Goal: Task Accomplishment & Management: Manage account settings

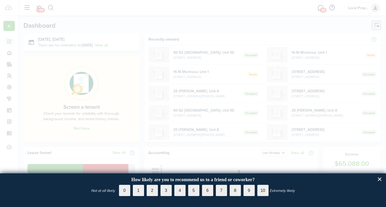
click at [175, 38] on div at bounding box center [193, 103] width 386 height 207
click at [155, 45] on div at bounding box center [193, 103] width 386 height 207
click at [379, 181] on button "×" at bounding box center [379, 179] width 5 height 8
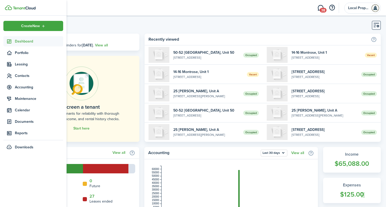
click at [18, 8] on img at bounding box center [24, 8] width 23 height 3
click at [14, 6] on link at bounding box center [36, 7] width 62 height 5
click at [19, 76] on span "Contacts" at bounding box center [39, 75] width 48 height 5
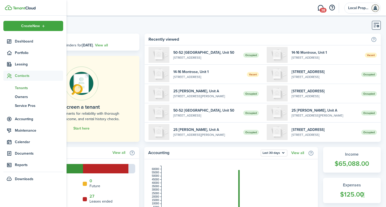
click at [19, 89] on span "Tenants" at bounding box center [39, 87] width 48 height 5
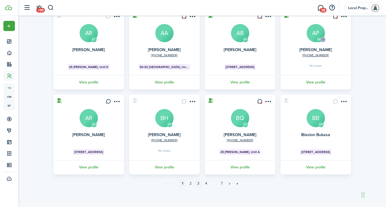
scroll to position [134, 0]
click at [198, 184] on link "3" at bounding box center [199, 184] width 8 height 8
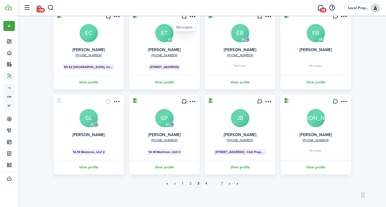
scroll to position [134, 0]
click at [163, 117] on avatar-text "GF" at bounding box center [164, 118] width 18 height 18
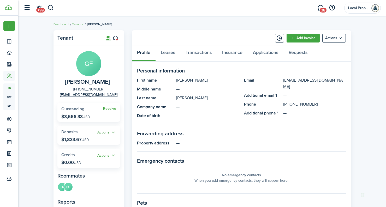
click at [108, 131] on button "Actions" at bounding box center [106, 133] width 19 height 6
click at [195, 54] on link "Transactions" at bounding box center [198, 54] width 37 height 16
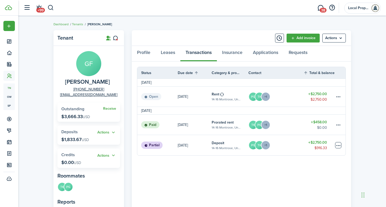
click at [338, 146] on table-menu-btn-icon at bounding box center [338, 145] width 6 height 6
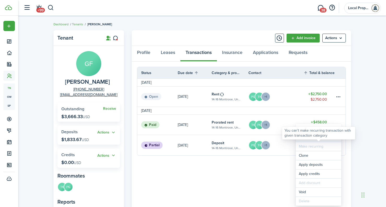
click at [301, 141] on link "Mark as paid" at bounding box center [319, 137] width 46 height 9
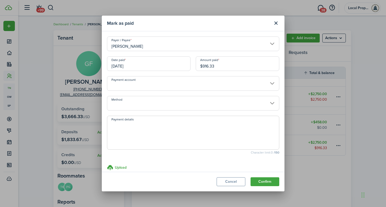
click at [273, 45] on input "[PERSON_NAME]" at bounding box center [193, 44] width 172 height 15
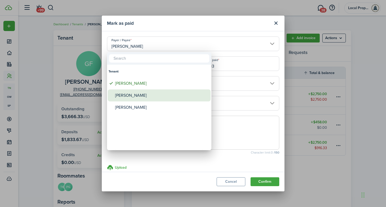
click at [154, 100] on div "[PERSON_NAME]" at bounding box center [161, 96] width 92 height 12
type input "[PERSON_NAME]"
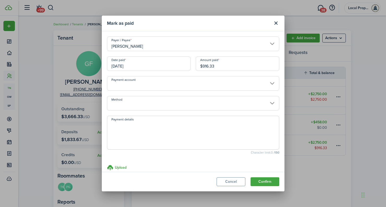
click at [140, 125] on textarea "Payment details" at bounding box center [193, 134] width 172 height 25
type textarea "Check dropped off at office."
click at [269, 183] on button "Confirm" at bounding box center [265, 182] width 29 height 9
